Goal: Check status: Check status

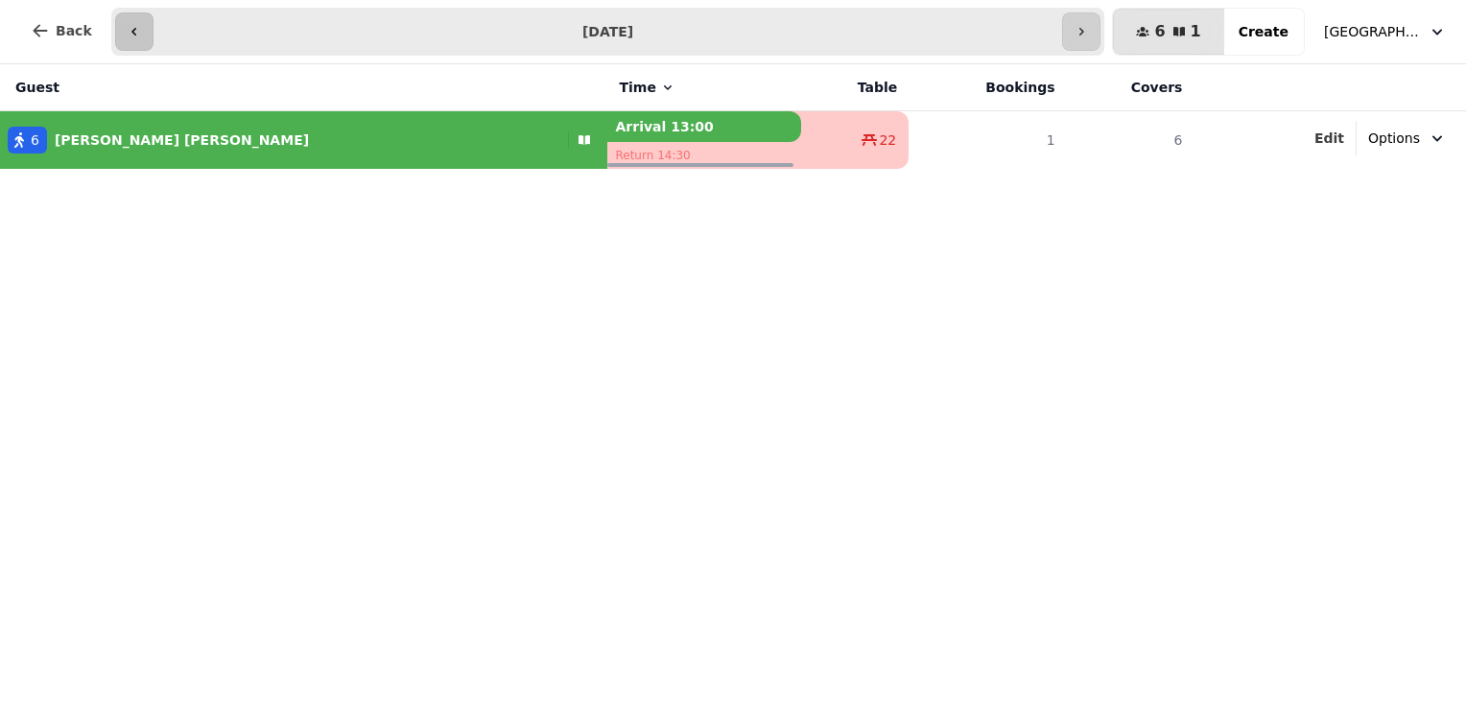
click at [115, 24] on button "button" at bounding box center [134, 31] width 38 height 38
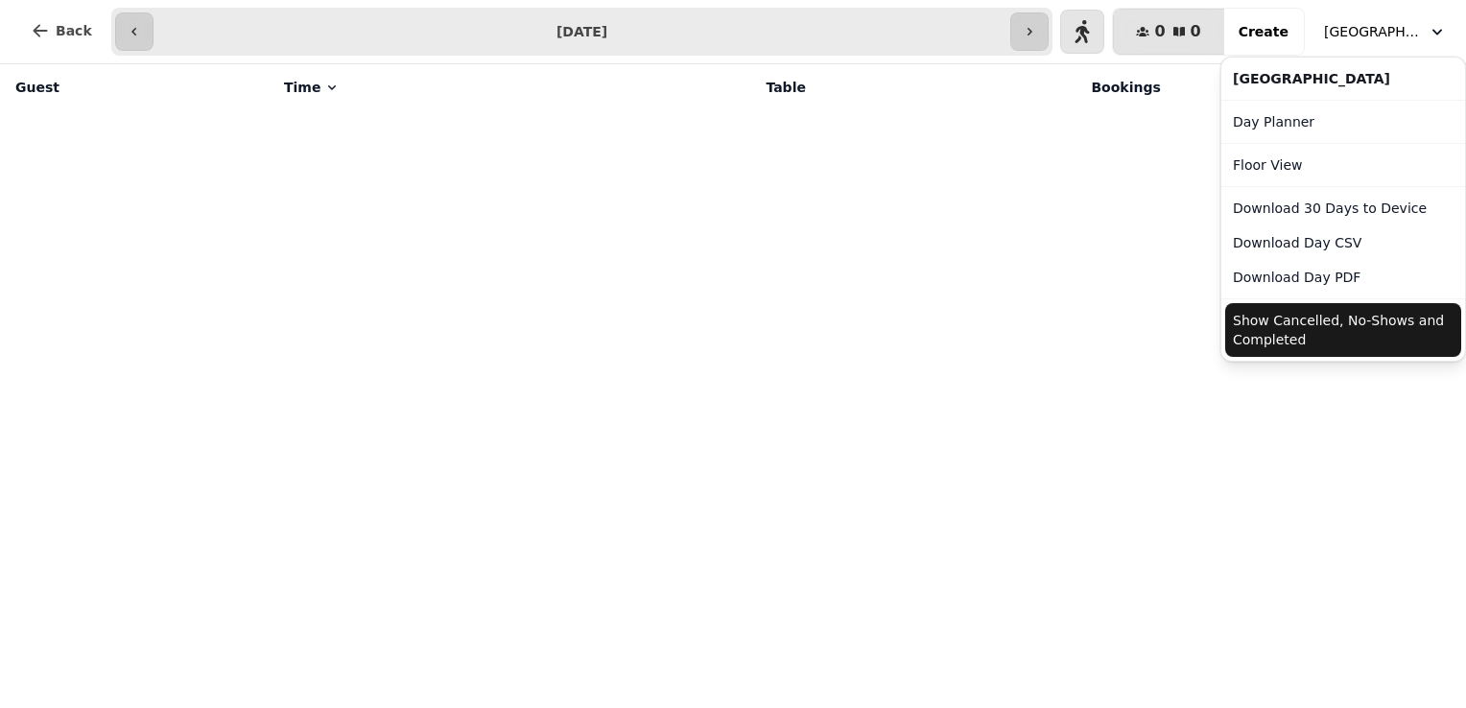
click at [1388, 28] on span "[GEOGRAPHIC_DATA]" at bounding box center [1372, 31] width 96 height 19
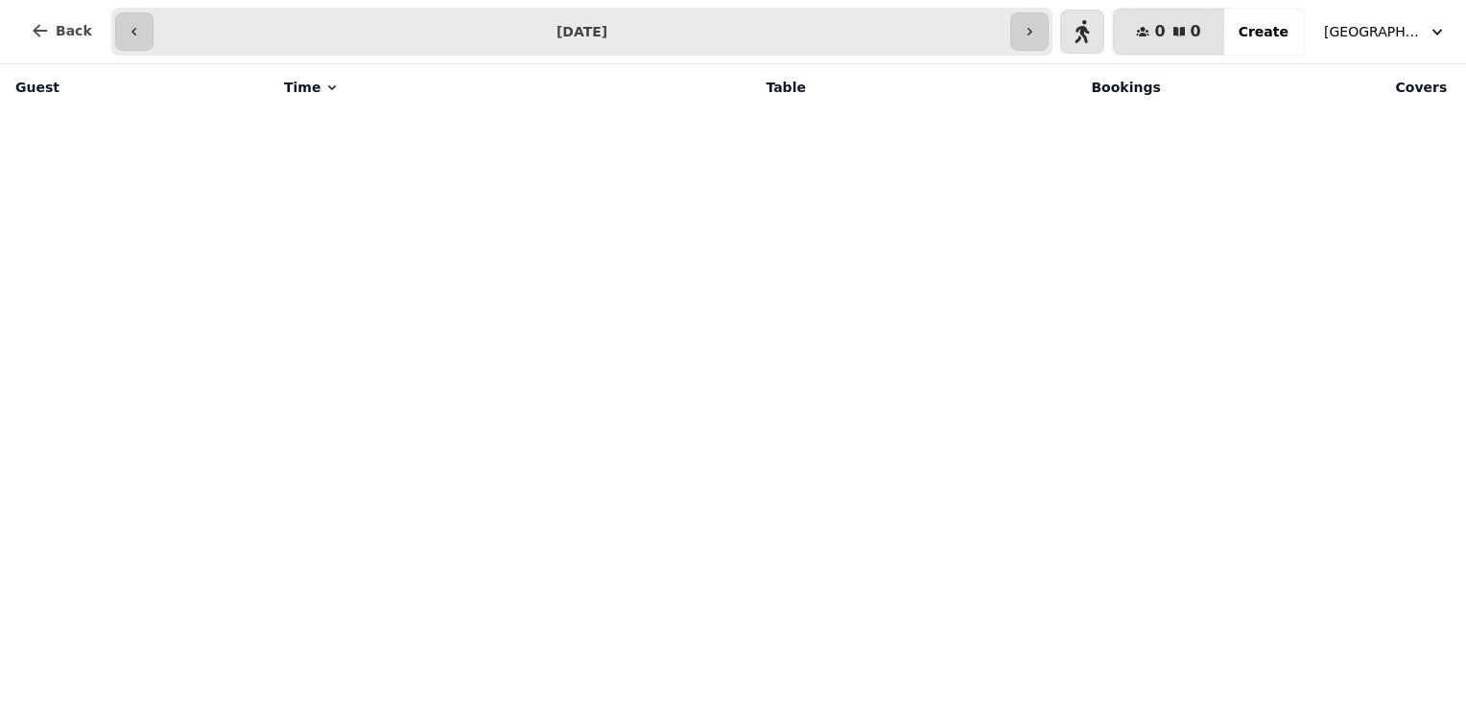
click at [1386, 31] on span "[GEOGRAPHIC_DATA]" at bounding box center [1372, 31] width 96 height 19
click at [1040, 40] on button "button" at bounding box center [1029, 31] width 38 height 38
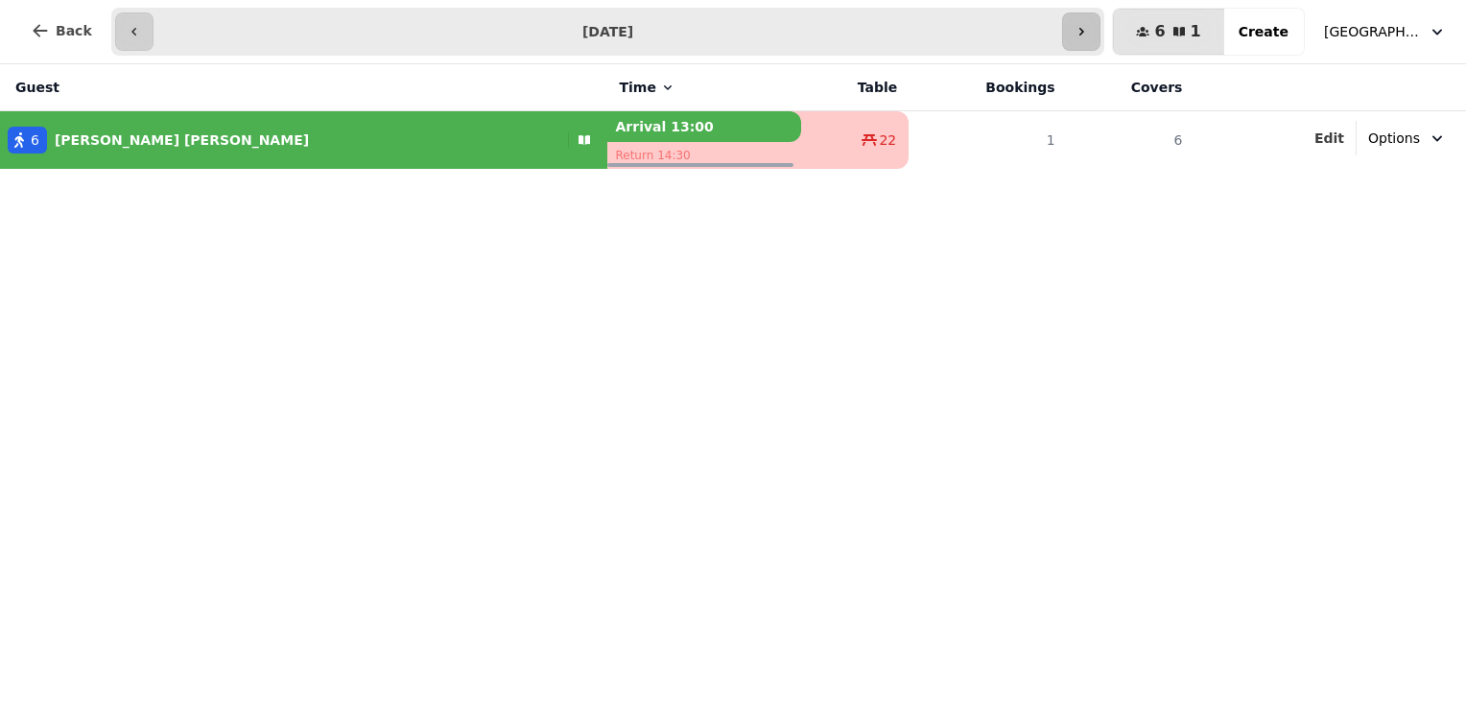
click at [1089, 24] on icon "button" at bounding box center [1080, 31] width 15 height 15
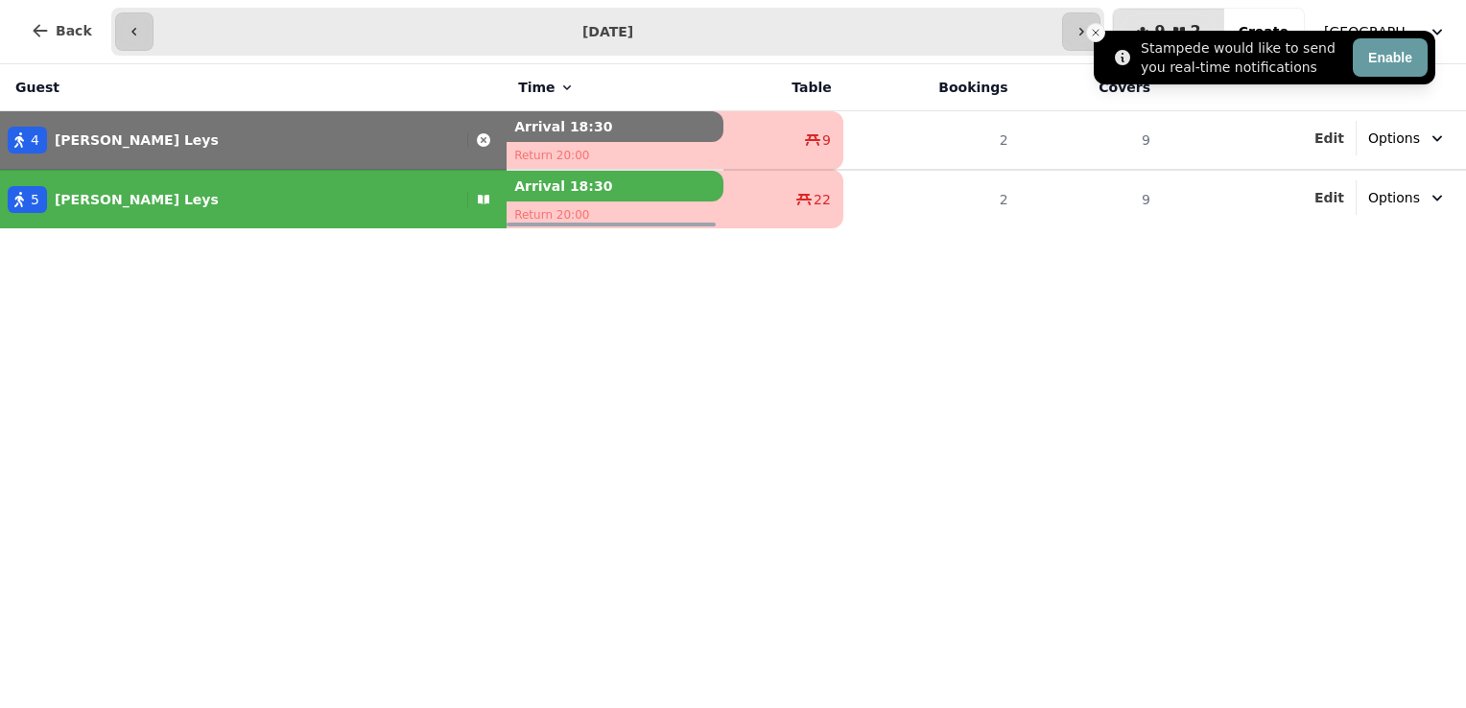
click at [1094, 27] on icon "Close toast" at bounding box center [1096, 33] width 12 height 12
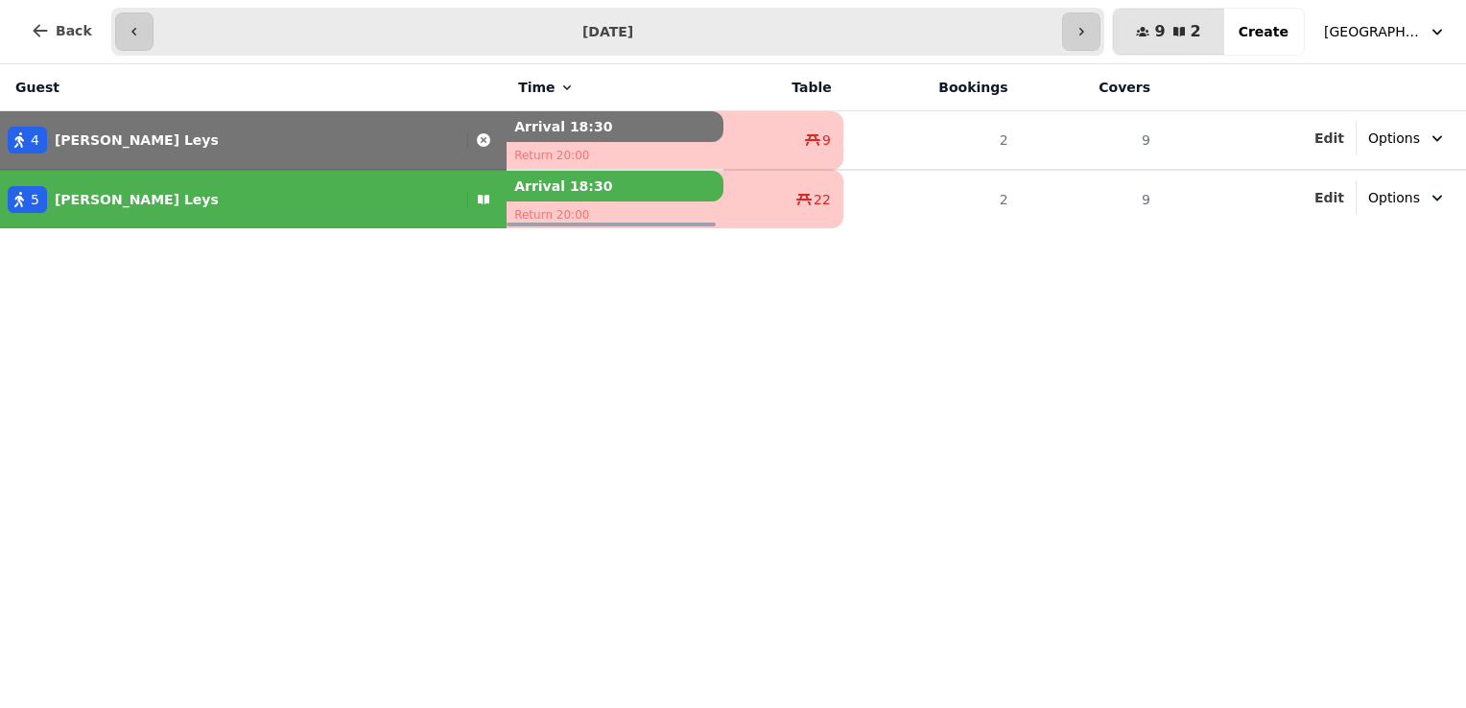
click at [1089, 27] on icon "button" at bounding box center [1080, 31] width 15 height 15
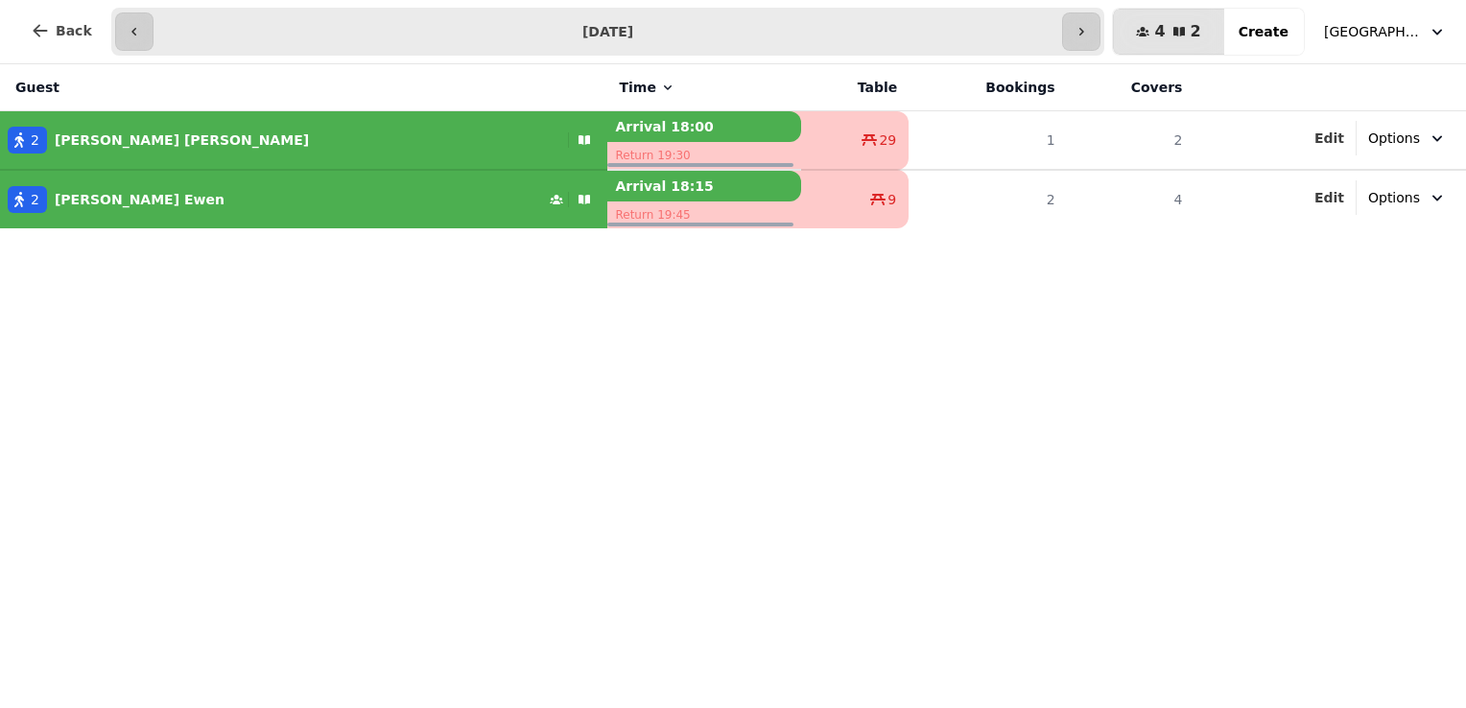
click at [1089, 27] on icon "button" at bounding box center [1080, 31] width 15 height 15
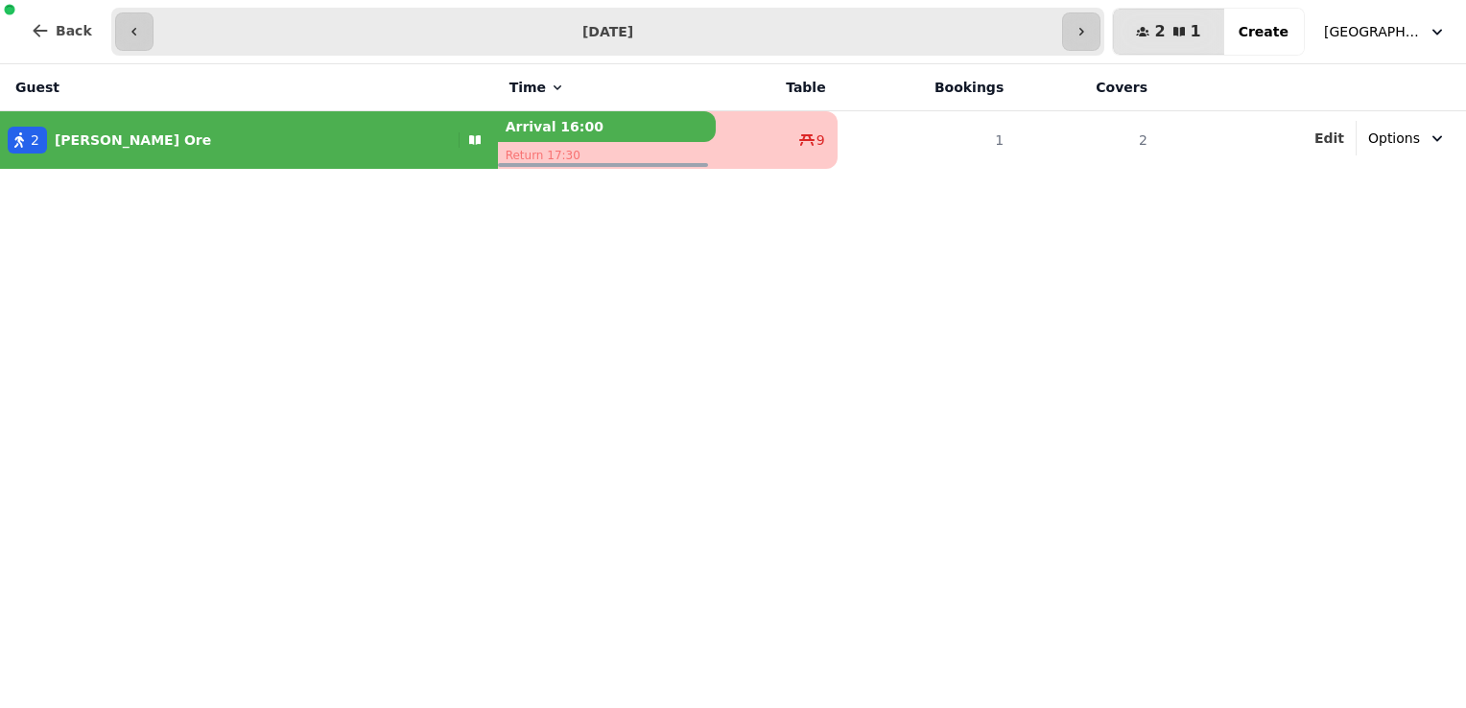
click at [1089, 27] on icon "button" at bounding box center [1080, 31] width 15 height 15
type input "**********"
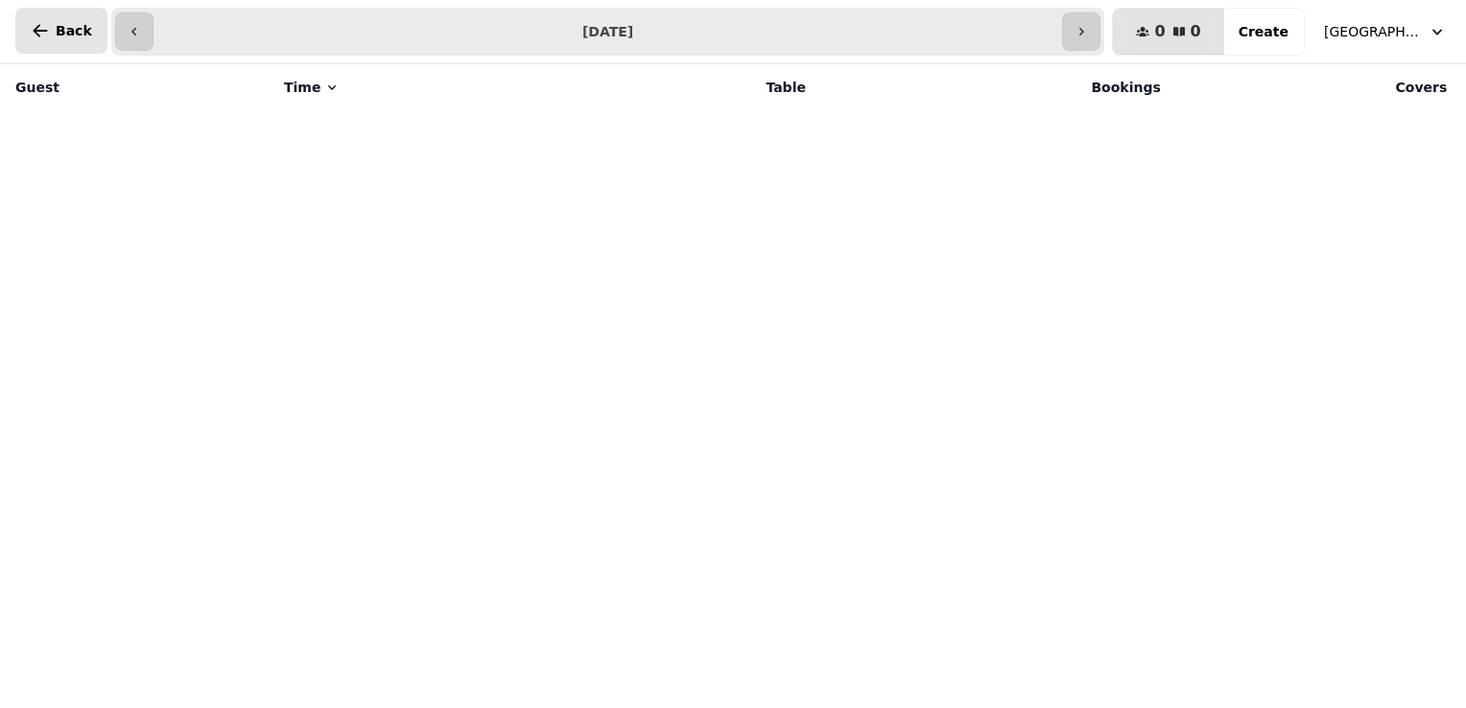
click at [46, 25] on icon "button" at bounding box center [40, 30] width 19 height 19
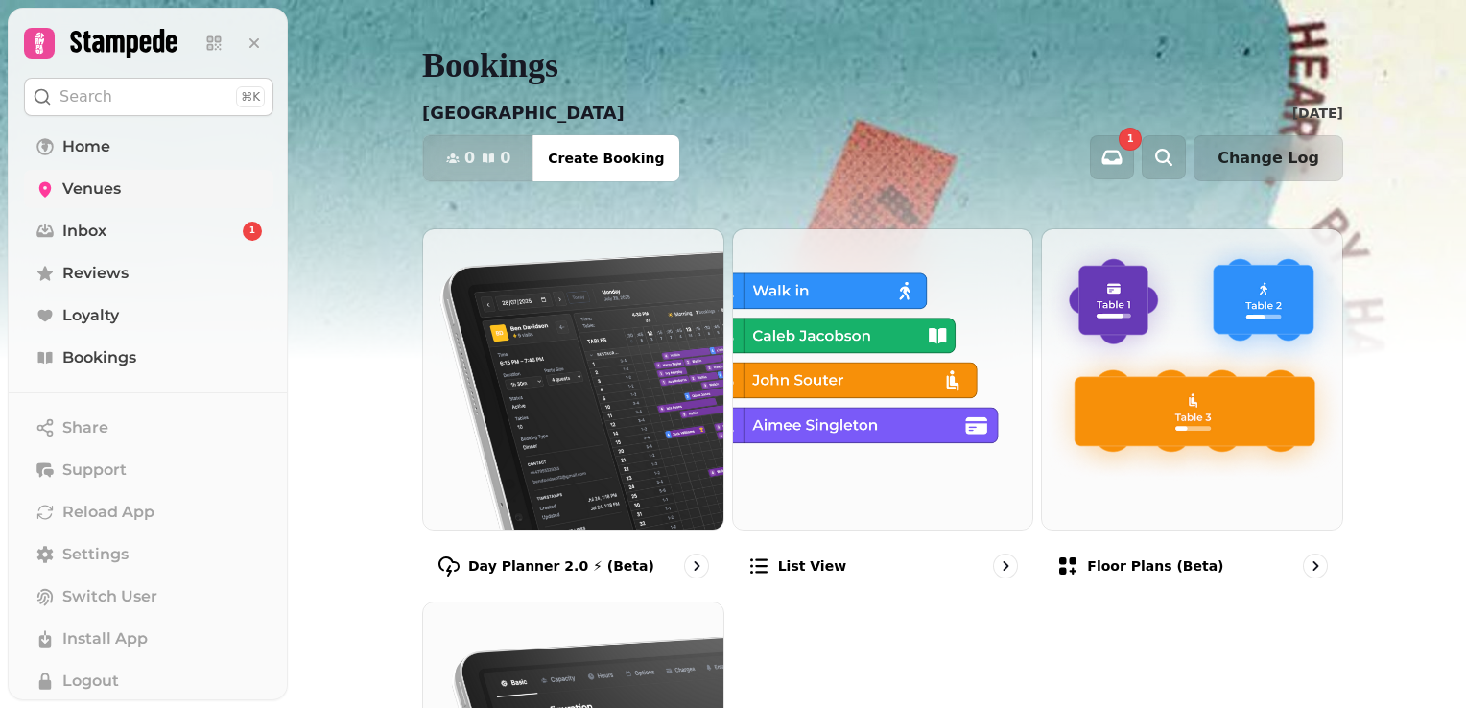
click at [98, 176] on link "Venues" at bounding box center [148, 189] width 249 height 38
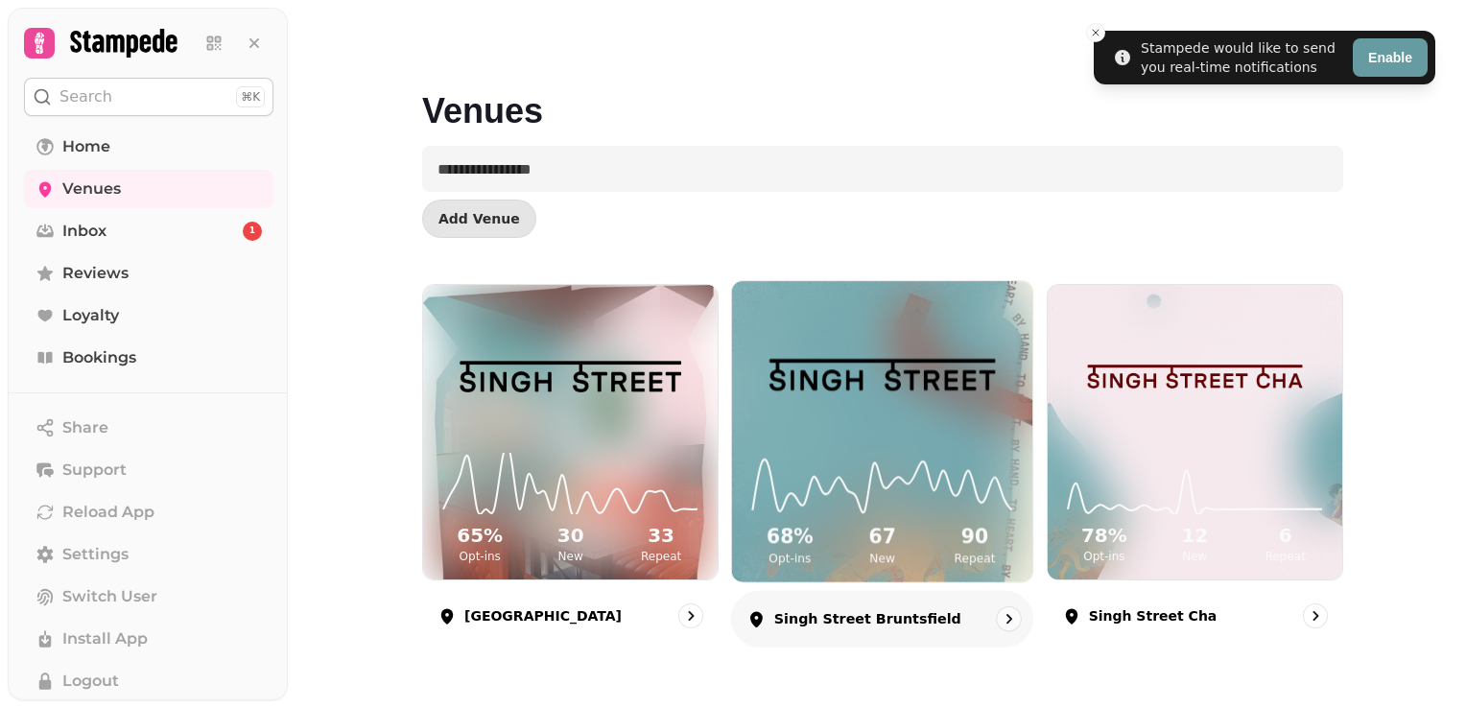
click at [849, 400] on img at bounding box center [881, 375] width 225 height 126
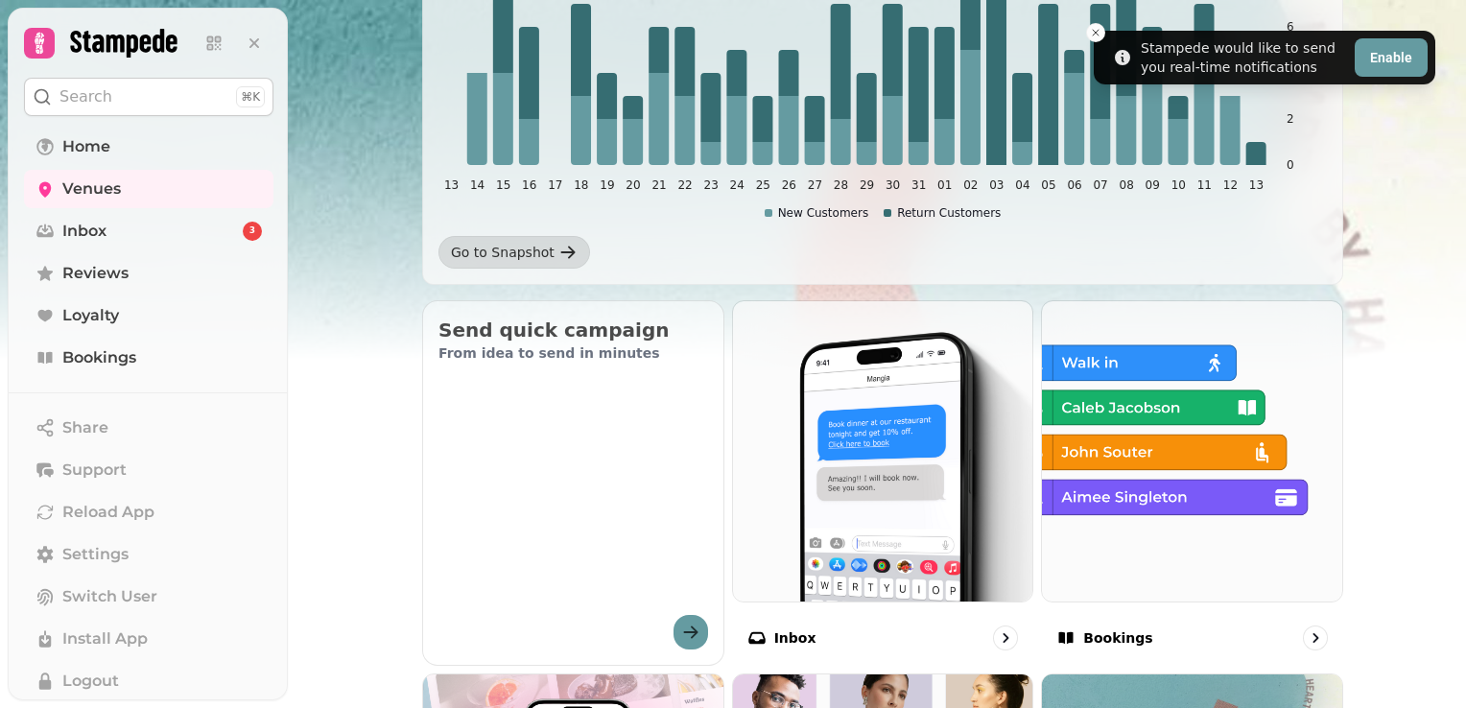
scroll to position [395, 0]
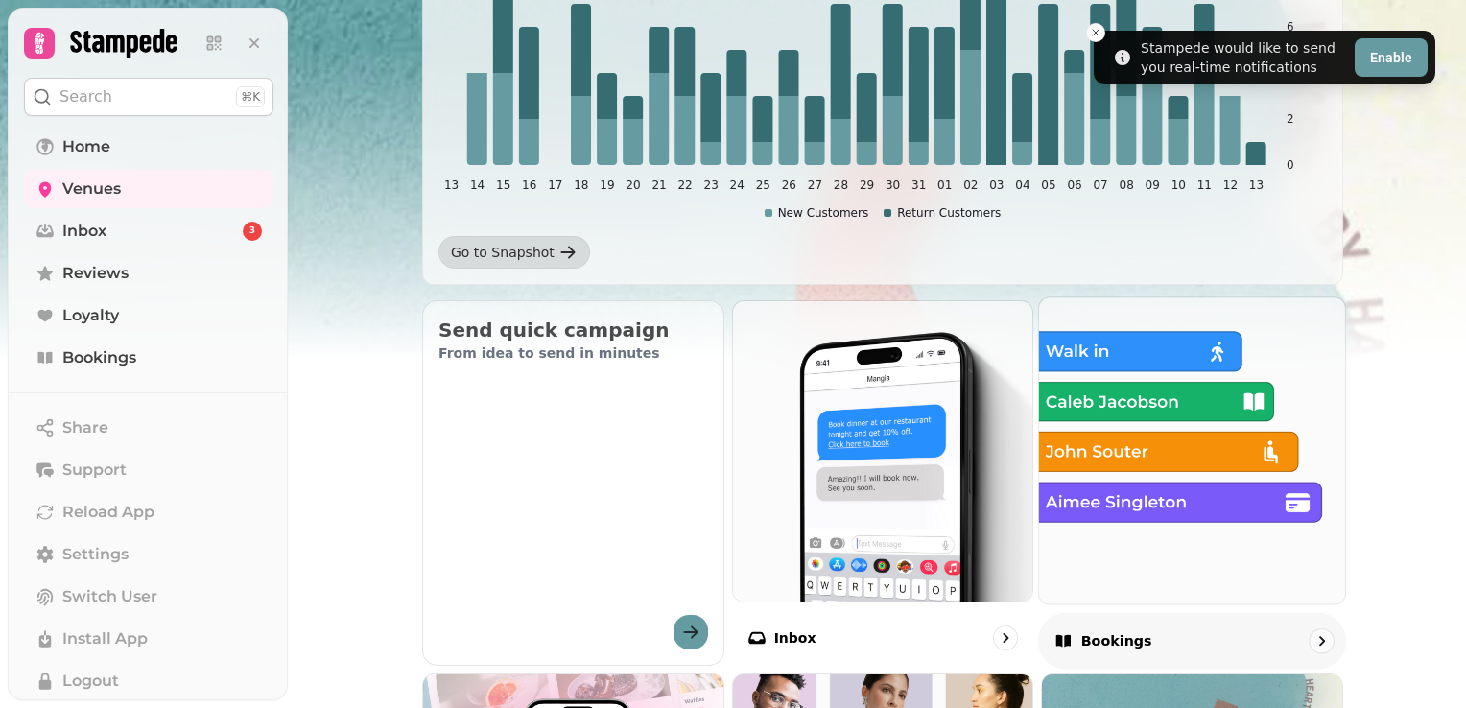
click at [1174, 355] on img at bounding box center [1192, 450] width 337 height 337
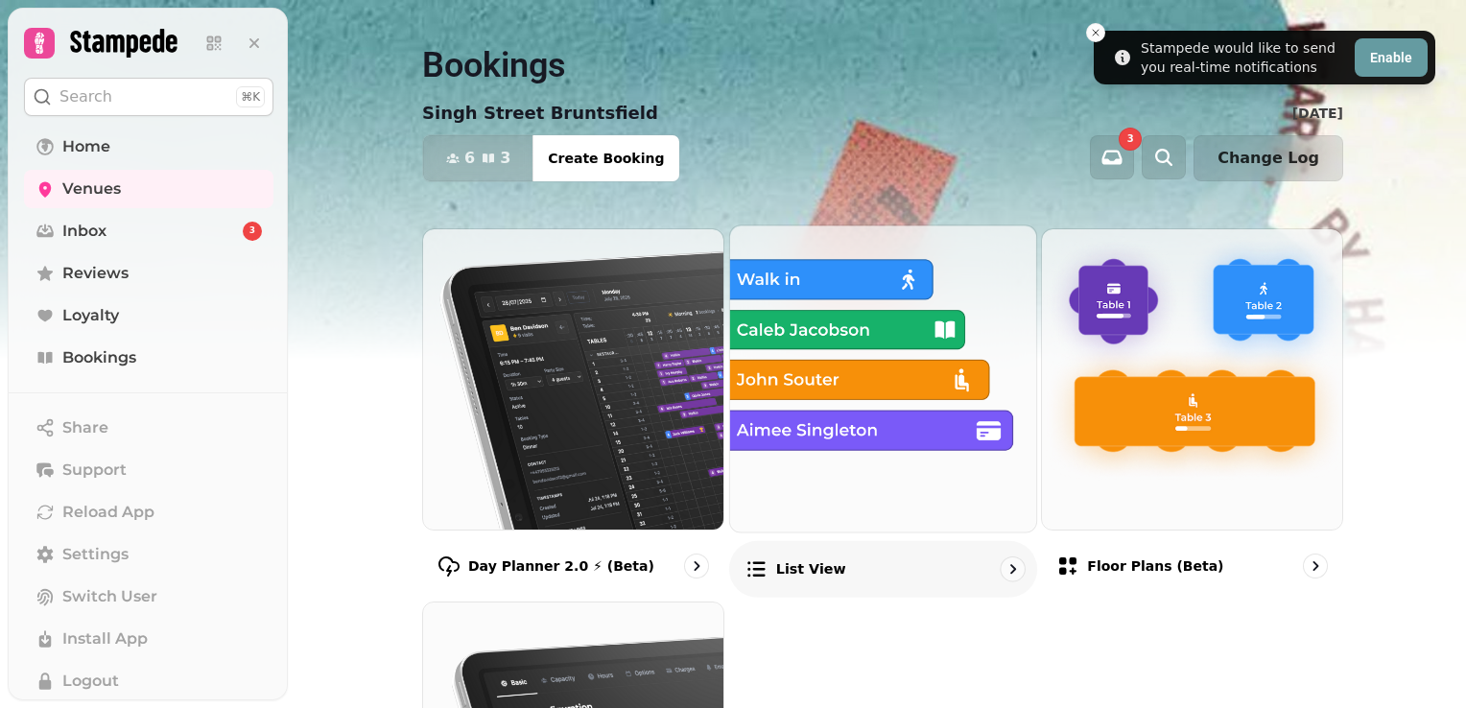
click at [894, 366] on img at bounding box center [883, 378] width 337 height 337
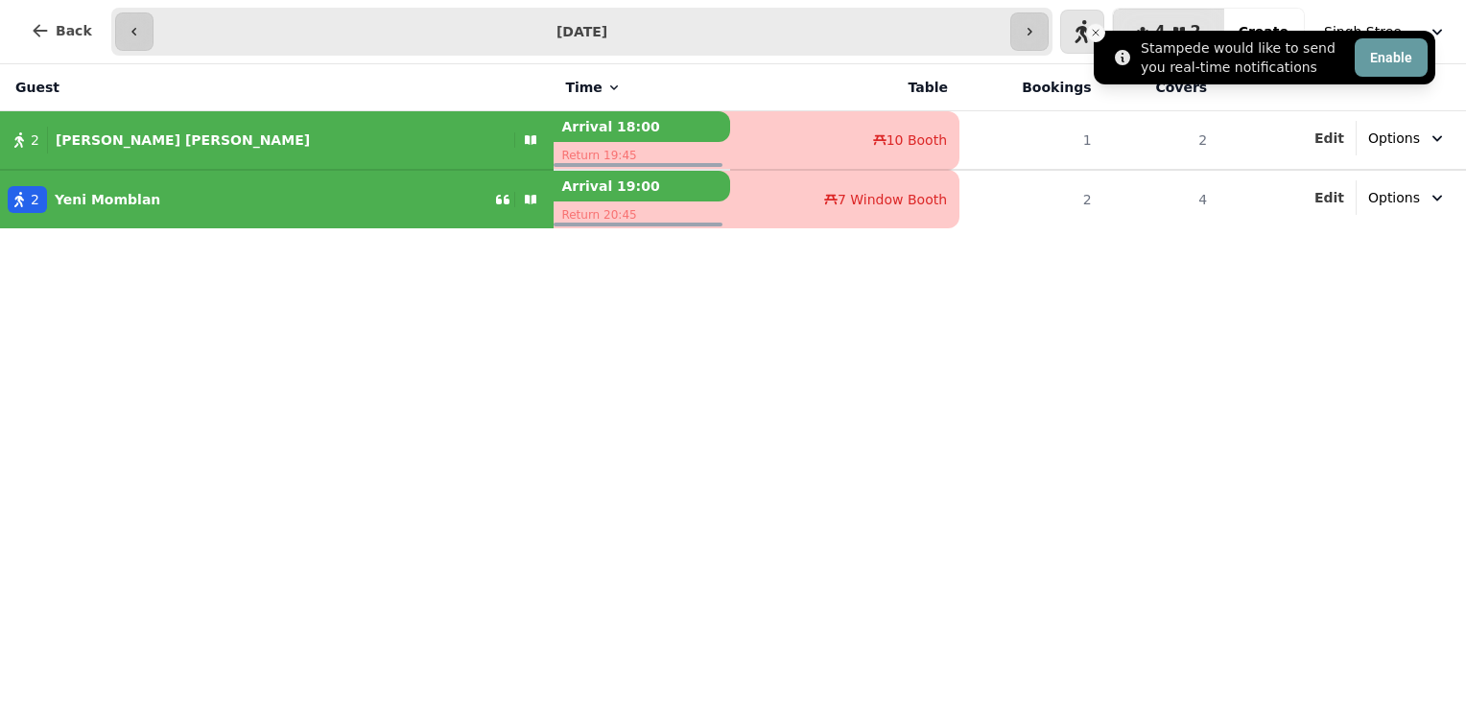
click at [1091, 38] on button "Close toast" at bounding box center [1095, 32] width 19 height 19
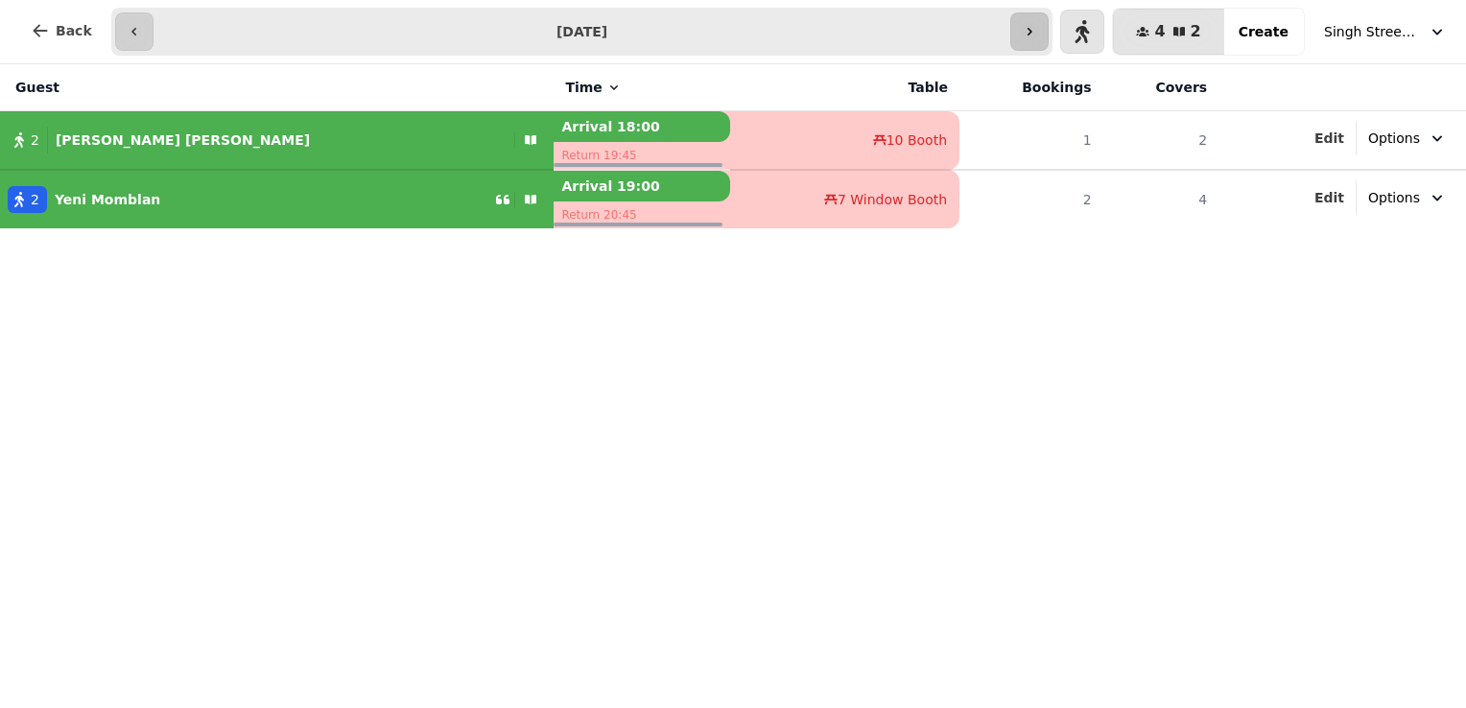
click at [1049, 34] on button "button" at bounding box center [1029, 31] width 38 height 38
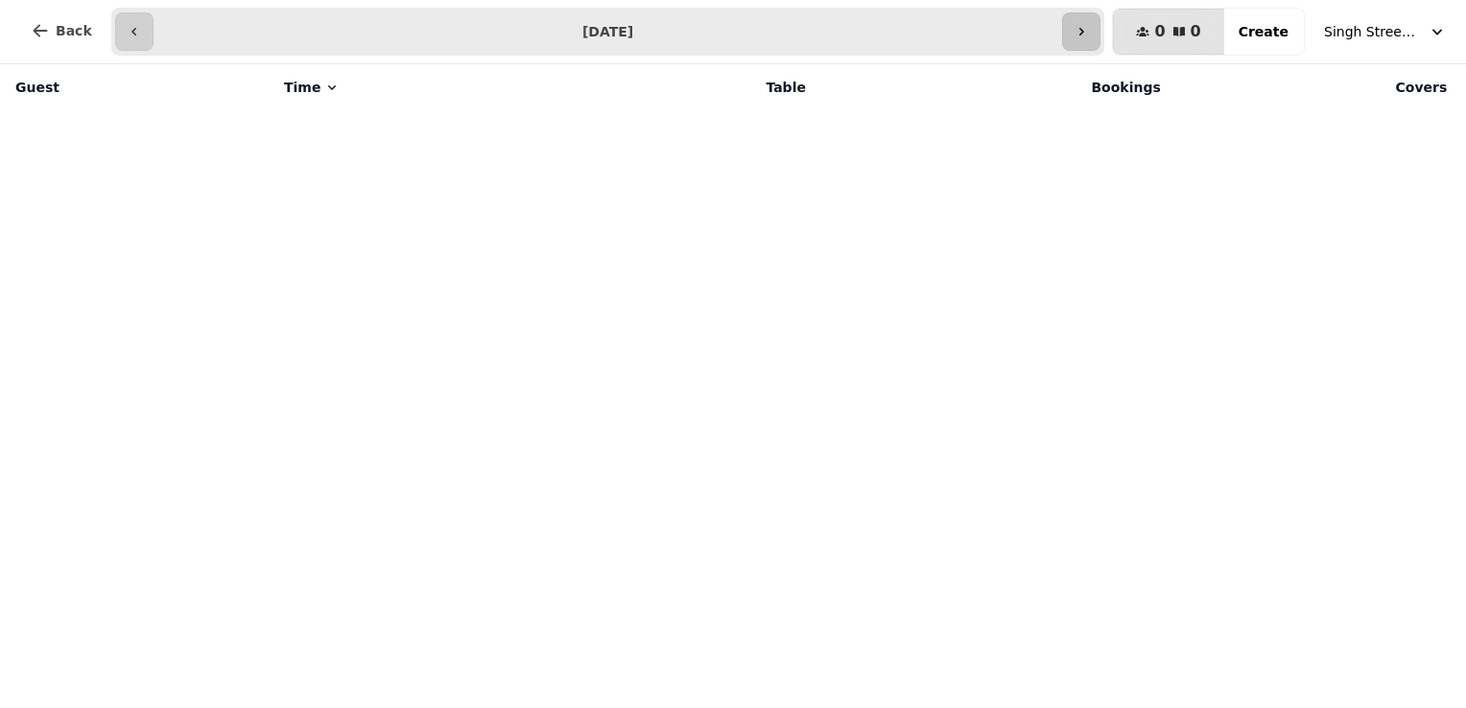
click at [1055, 34] on input "**********" at bounding box center [608, 31] width 902 height 31
click at [134, 28] on button "button" at bounding box center [134, 31] width 38 height 38
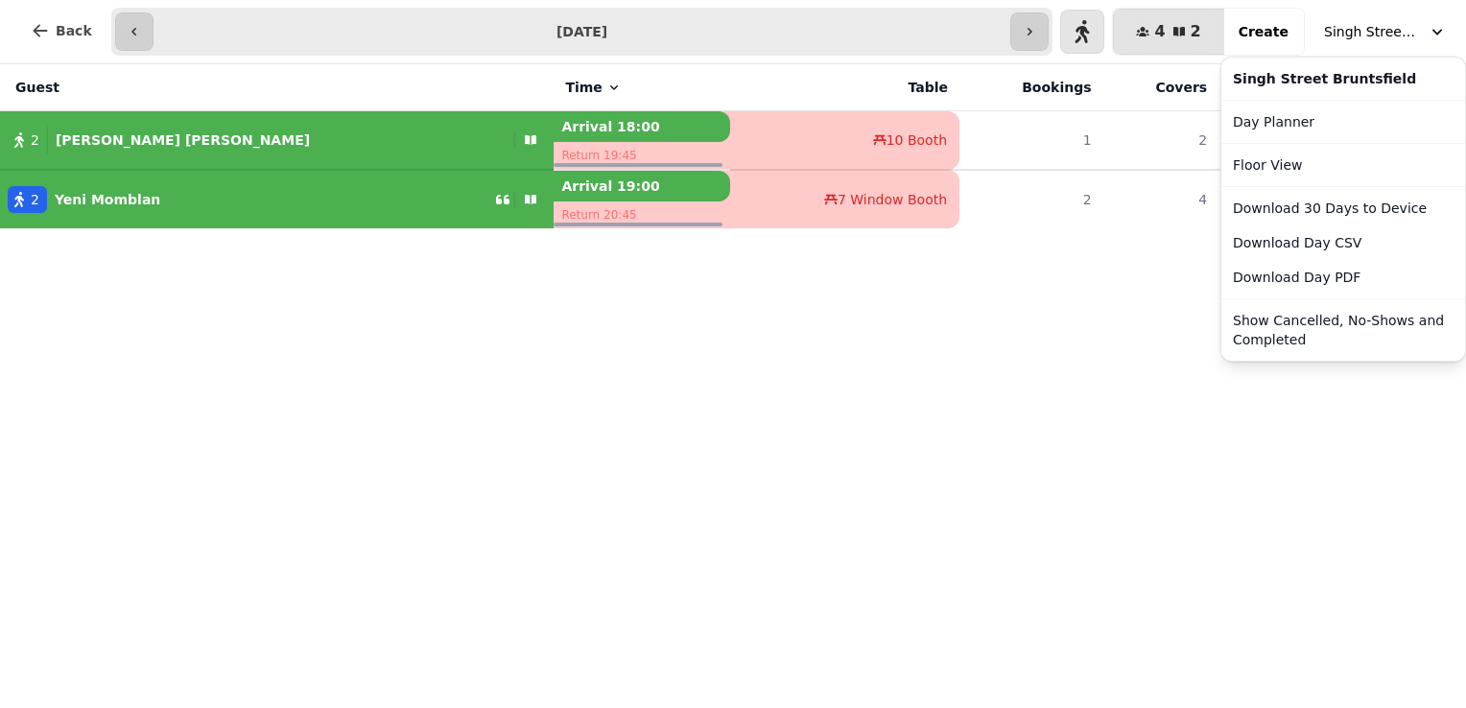
click at [1381, 29] on span "Singh Street Bruntsfield" at bounding box center [1372, 31] width 96 height 19
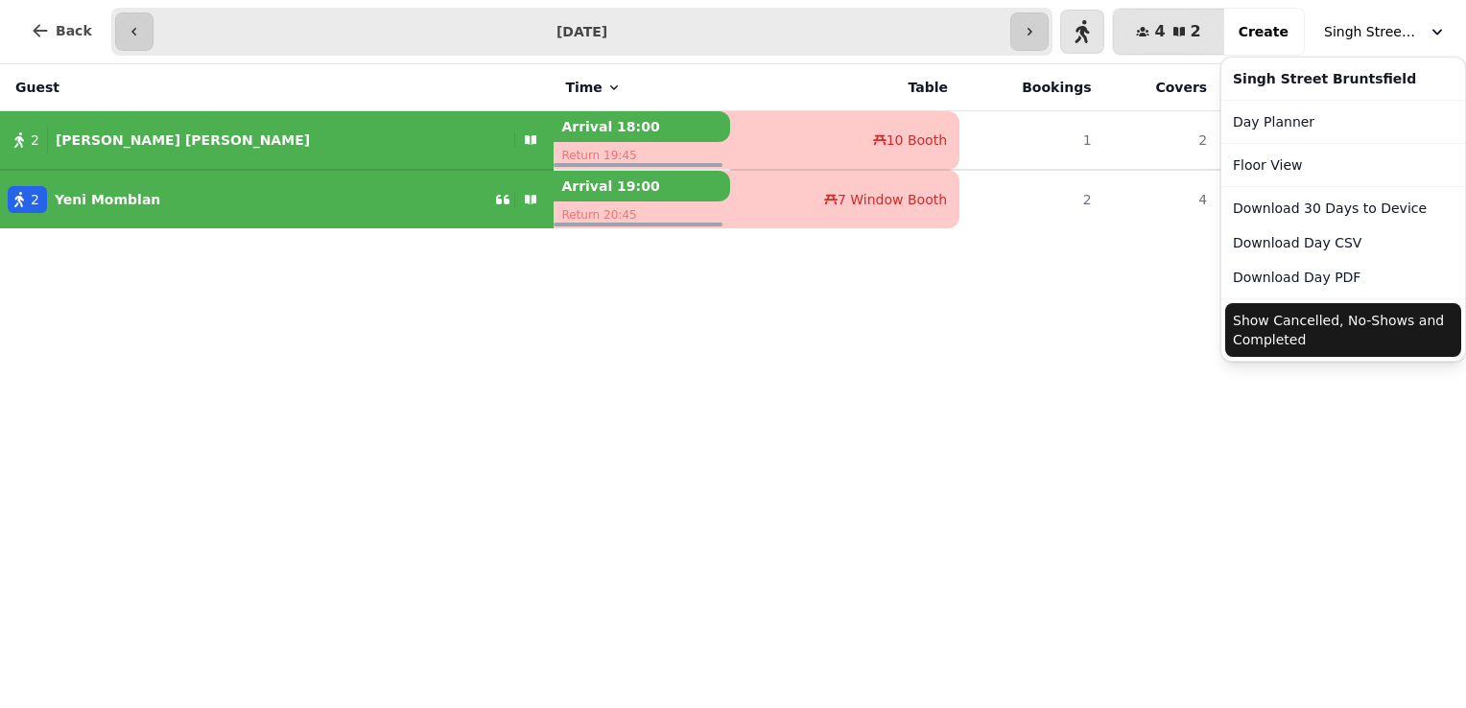
click at [1307, 327] on button "Show Cancelled, No-Shows and Completed" at bounding box center [1343, 330] width 236 height 54
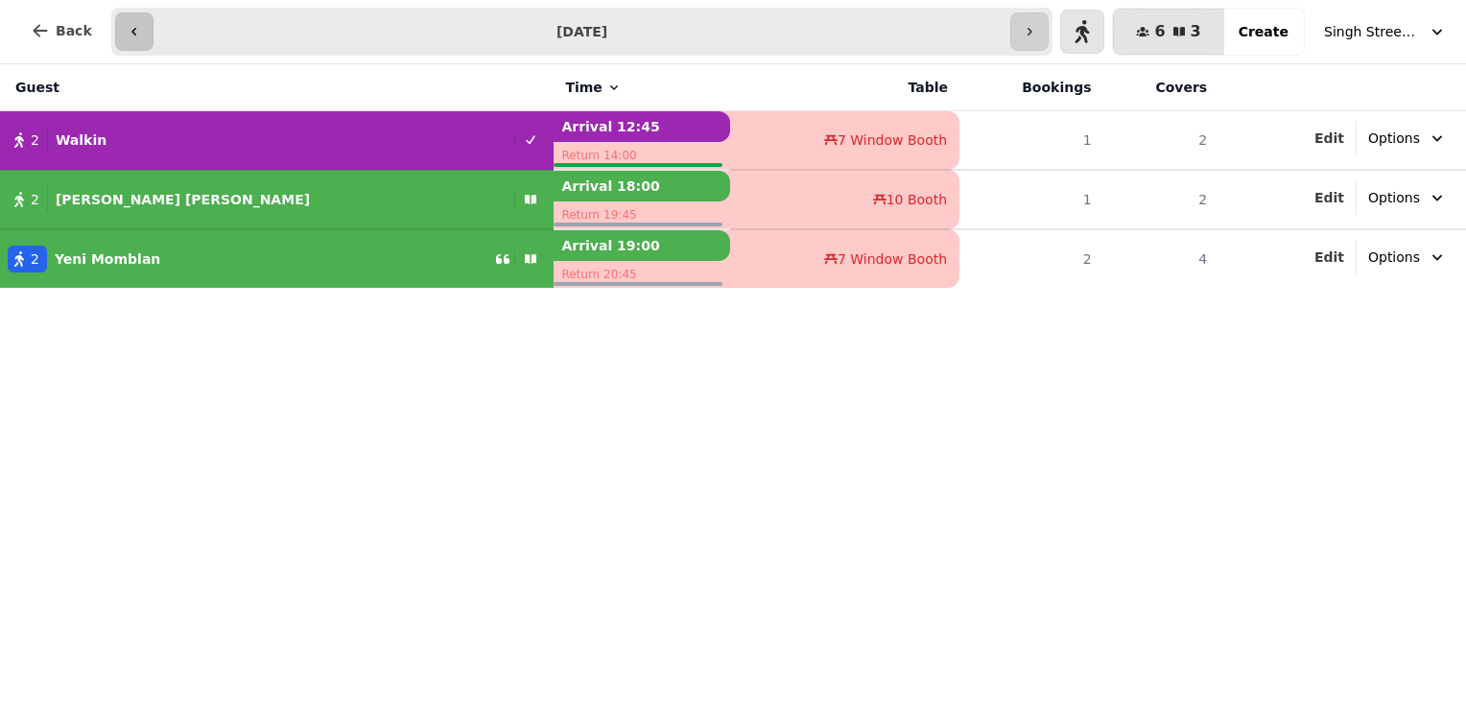
click at [127, 37] on icon "button" at bounding box center [134, 31] width 15 height 15
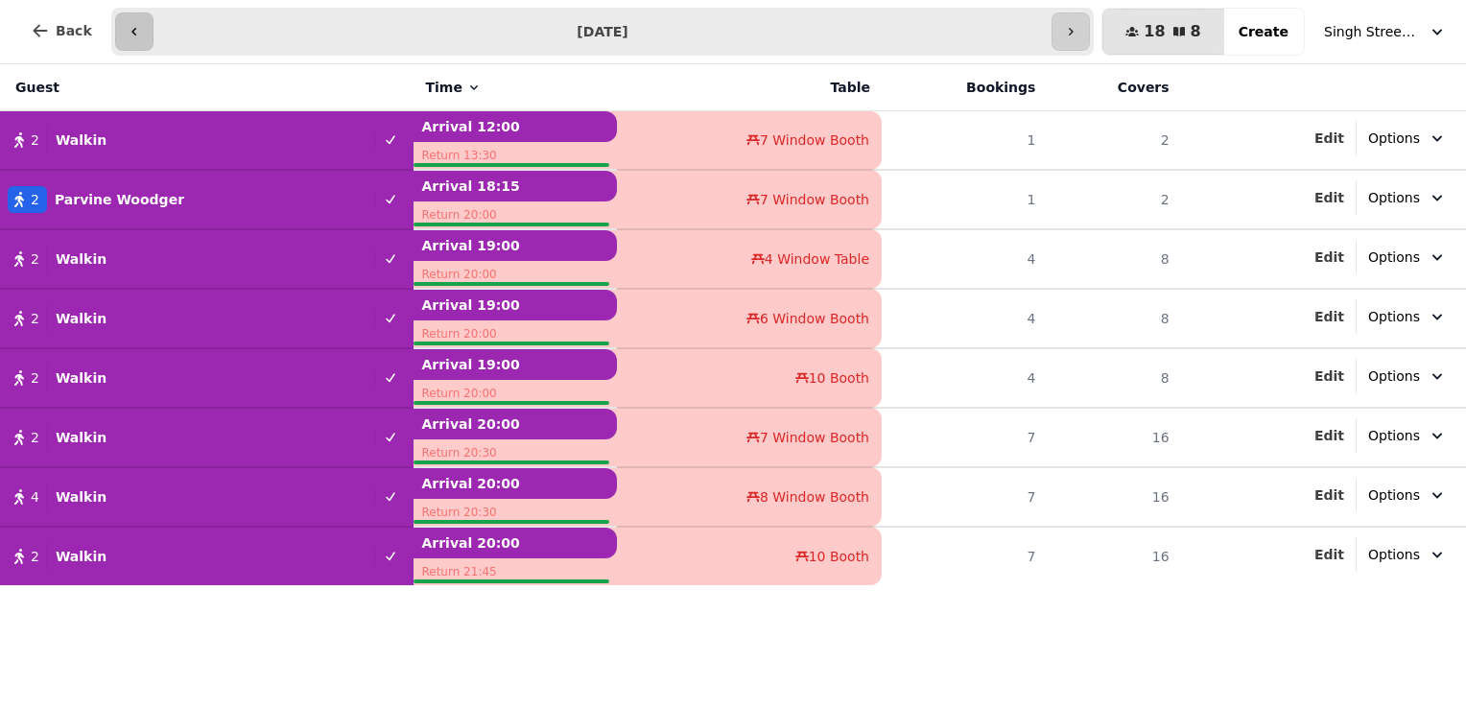
click at [127, 37] on icon "button" at bounding box center [134, 31] width 15 height 15
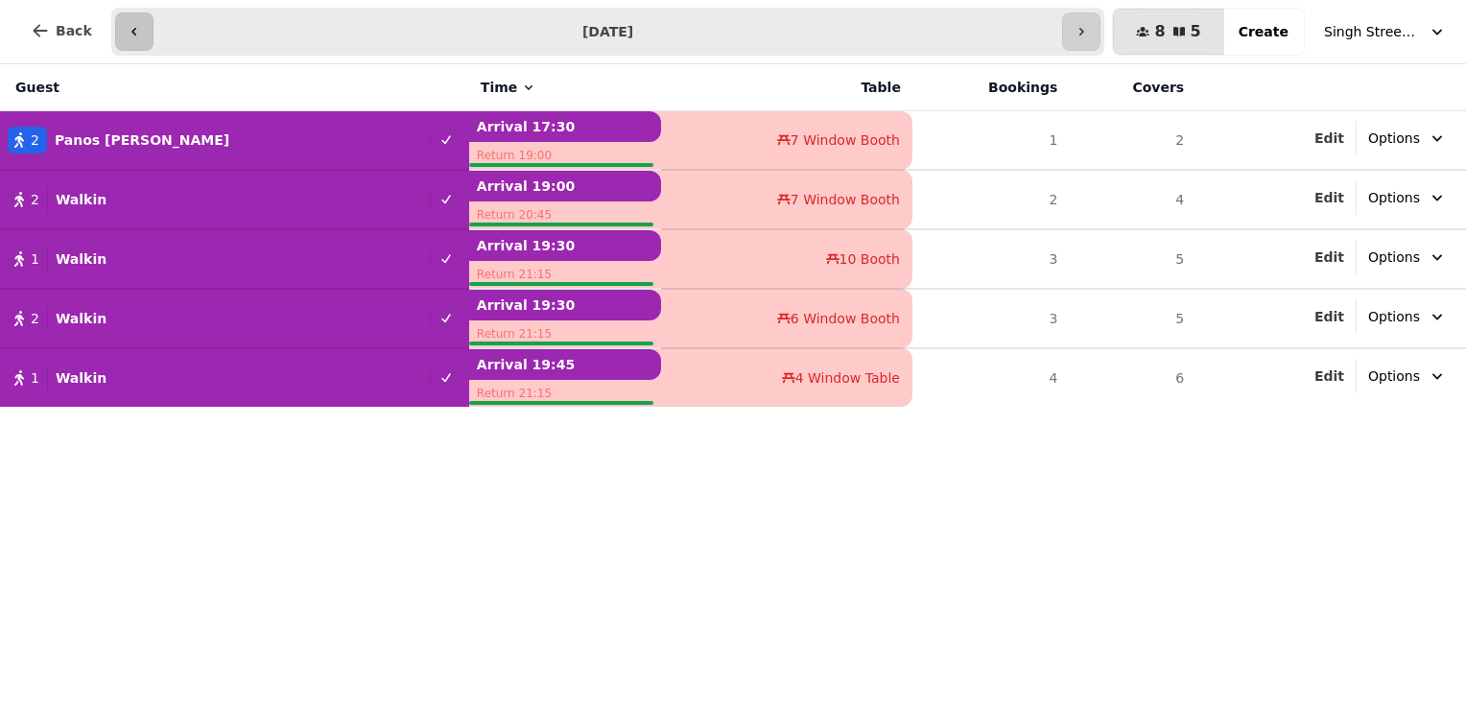
click at [127, 37] on icon "button" at bounding box center [134, 31] width 15 height 15
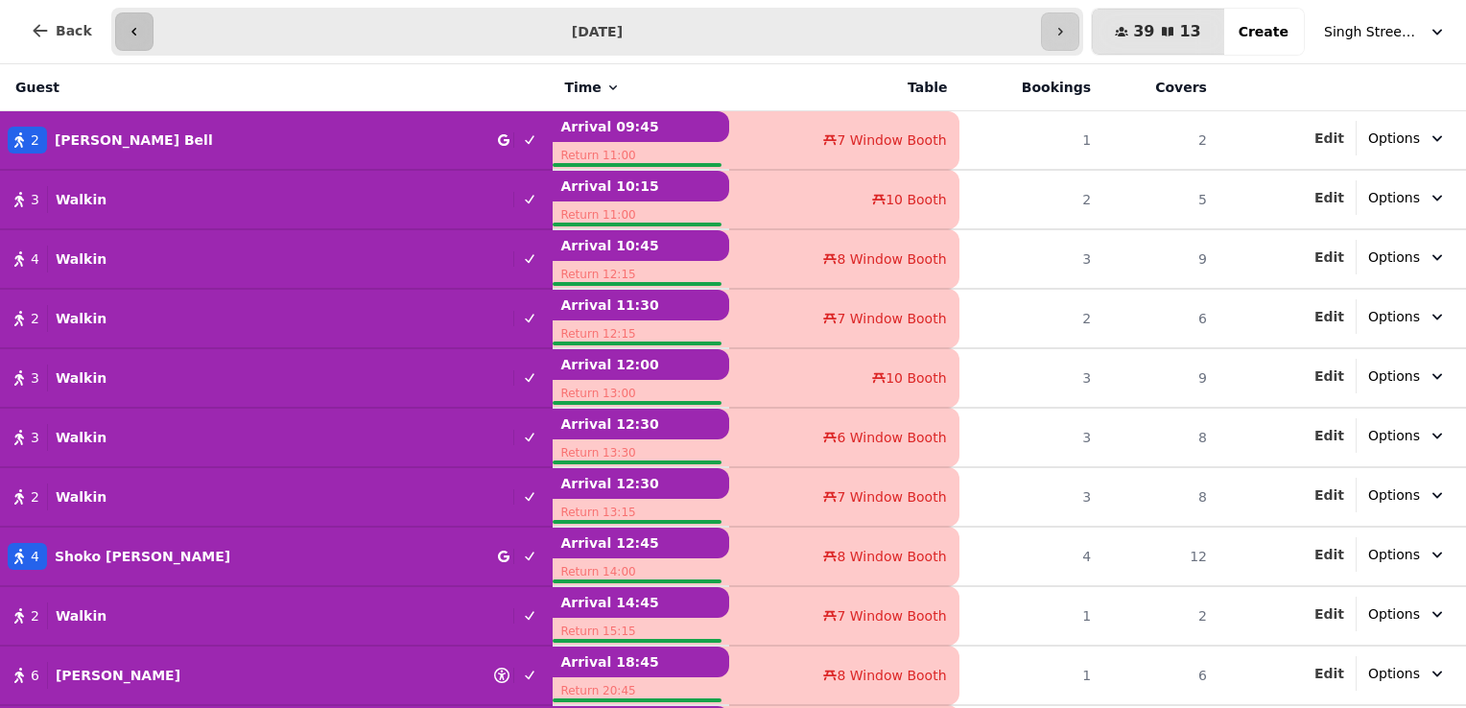
click at [131, 28] on icon "button" at bounding box center [133, 32] width 5 height 8
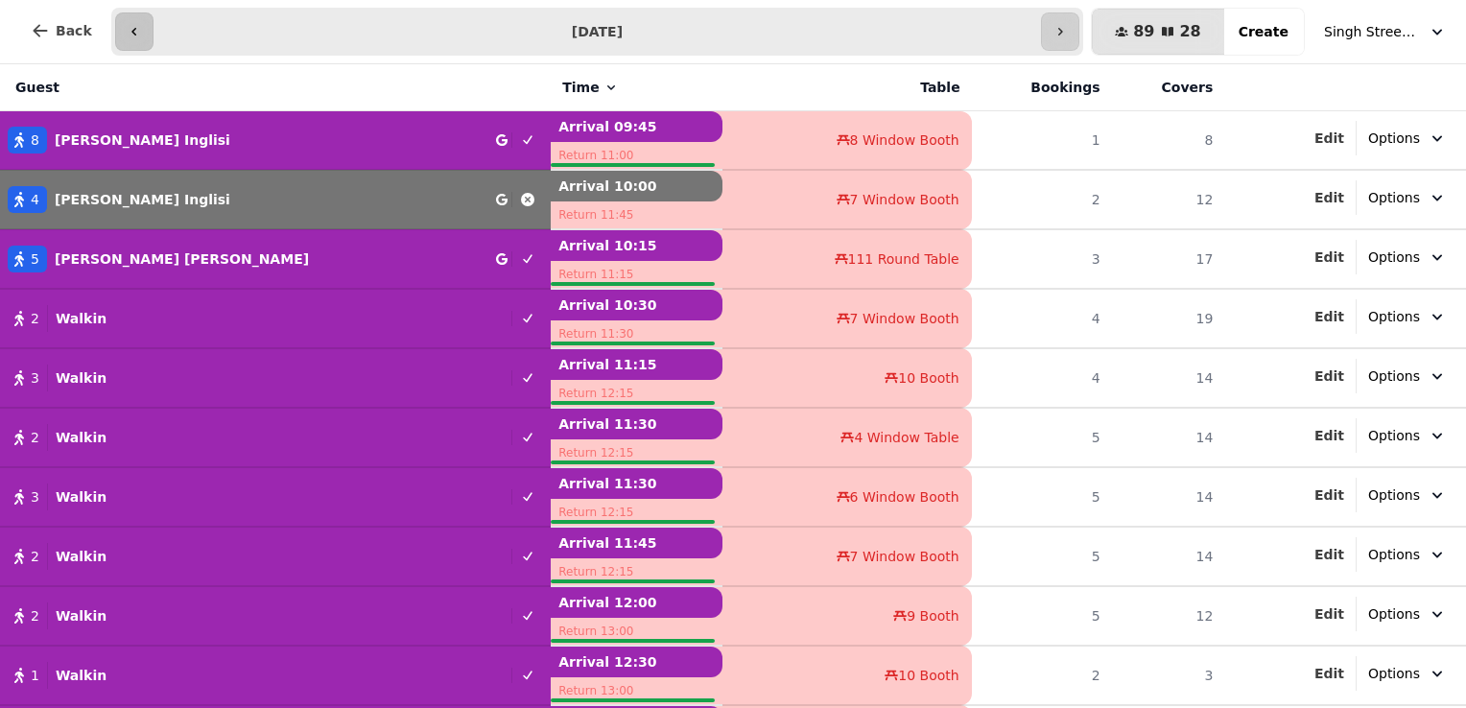
click at [117, 25] on button "button" at bounding box center [134, 31] width 38 height 38
type input "**********"
